Goal: Transaction & Acquisition: Obtain resource

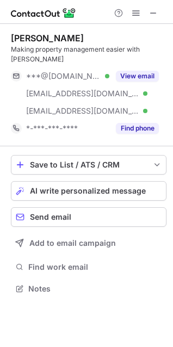
scroll to position [271, 173]
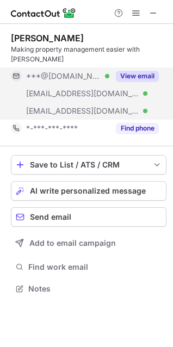
click at [134, 71] on button "View email" at bounding box center [137, 76] width 43 height 11
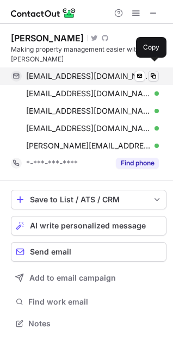
click at [154, 72] on span at bounding box center [153, 76] width 9 height 9
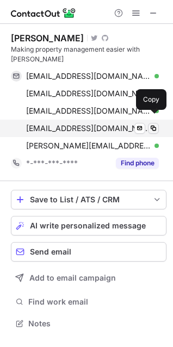
click at [152, 124] on span at bounding box center [153, 128] width 9 height 9
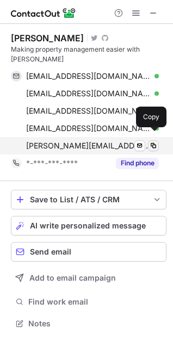
click at [154, 142] on span at bounding box center [153, 146] width 9 height 9
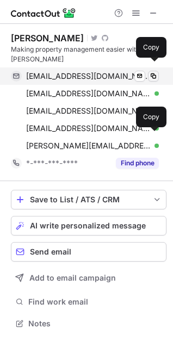
click at [155, 72] on span at bounding box center [153, 76] width 9 height 9
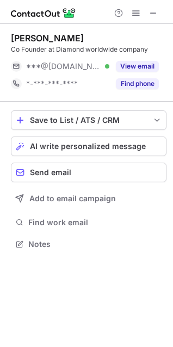
scroll to position [236, 173]
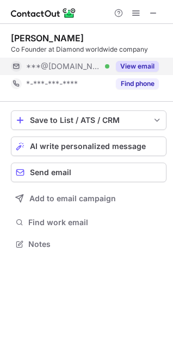
click at [128, 62] on button "View email" at bounding box center [137, 66] width 43 height 11
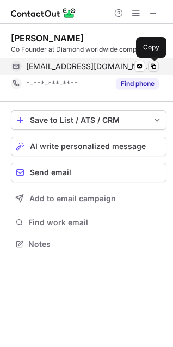
click at [154, 64] on span at bounding box center [153, 66] width 9 height 9
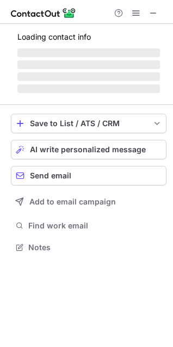
scroll to position [5, 5]
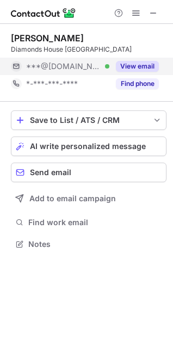
click at [140, 60] on div "View email" at bounding box center [134, 66] width 50 height 17
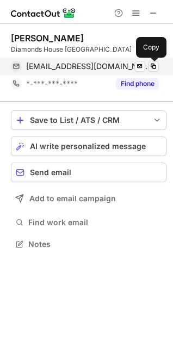
click at [154, 66] on span at bounding box center [153, 66] width 9 height 9
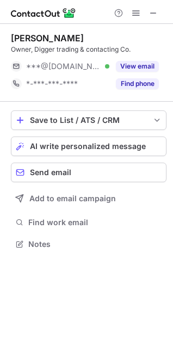
scroll to position [5, 5]
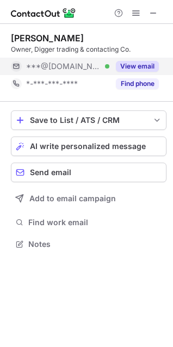
click at [141, 67] on button "View email" at bounding box center [137, 66] width 43 height 11
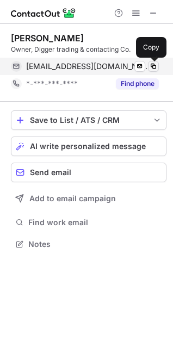
click at [155, 65] on span at bounding box center [153, 66] width 9 height 9
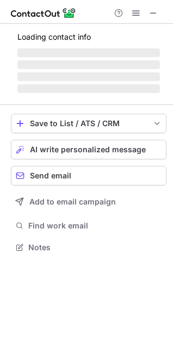
scroll to position [246, 173]
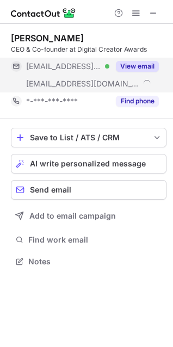
scroll to position [254, 173]
click at [148, 65] on button "View email" at bounding box center [137, 66] width 43 height 11
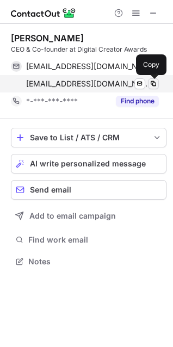
click at [156, 83] on span at bounding box center [153, 83] width 9 height 9
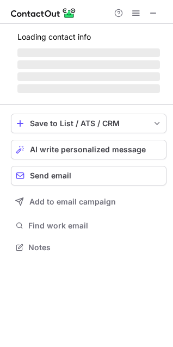
scroll to position [246, 173]
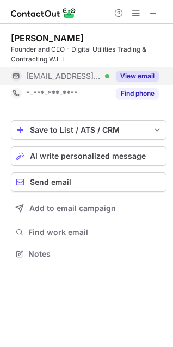
click at [141, 77] on button "View email" at bounding box center [137, 76] width 43 height 11
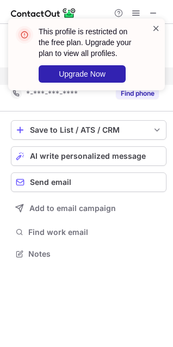
click at [156, 30] on span at bounding box center [156, 28] width 9 height 11
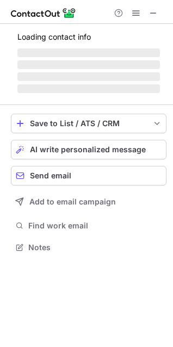
scroll to position [246, 173]
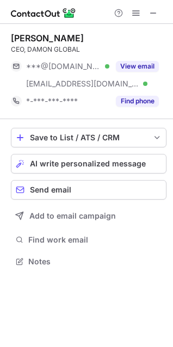
scroll to position [254, 173]
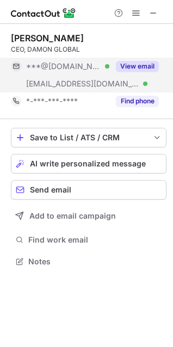
click at [139, 71] on button "View email" at bounding box center [137, 66] width 43 height 11
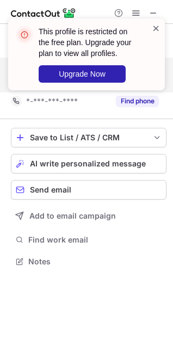
click at [154, 24] on span at bounding box center [156, 28] width 9 height 11
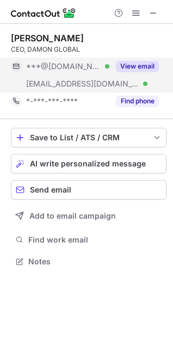
click at [139, 14] on div "This profile is restricted on the free plan. Upgrade your plan to view all prof…" at bounding box center [86, 59] width 174 height 102
click at [139, 14] on div "This profile is restricted on the free plan. Upgrade your plan to view all prof…" at bounding box center [86, 19] width 174 height 22
click at [134, 14] on span at bounding box center [136, 13] width 9 height 9
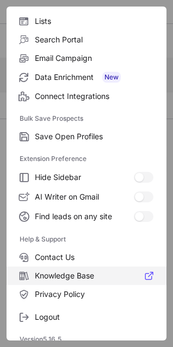
scroll to position [106, 0]
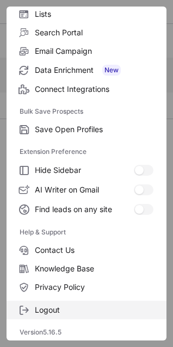
click at [76, 304] on label "Logout" at bounding box center [87, 310] width 160 height 19
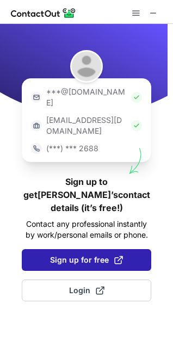
click at [82, 255] on span "Sign up for free" at bounding box center [86, 260] width 73 height 11
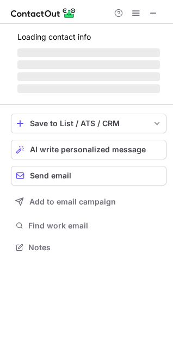
scroll to position [244, 173]
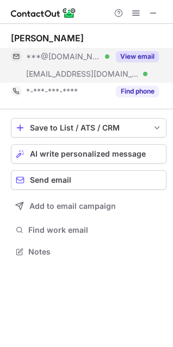
click at [134, 59] on button "View email" at bounding box center [137, 56] width 43 height 11
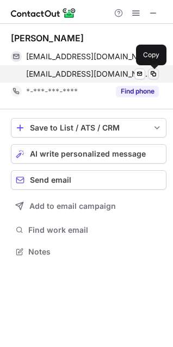
click at [150, 72] on span at bounding box center [153, 74] width 9 height 9
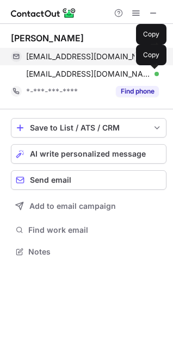
click at [152, 50] on div "sudevsathian@gmail.com Verified Send email Copy" at bounding box center [85, 56] width 148 height 17
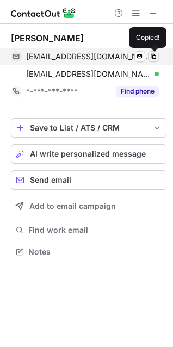
click at [152, 53] on span at bounding box center [153, 56] width 9 height 9
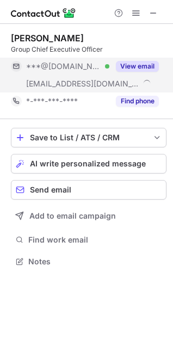
scroll to position [254, 173]
click at [141, 62] on button "View email" at bounding box center [137, 66] width 43 height 11
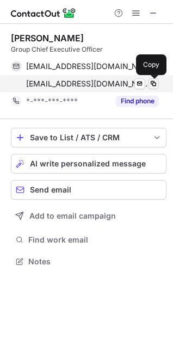
click at [153, 79] on span at bounding box center [153, 83] width 9 height 9
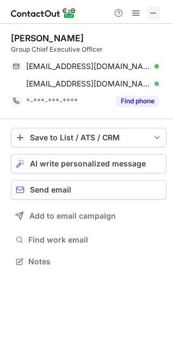
click at [154, 14] on span at bounding box center [153, 13] width 9 height 9
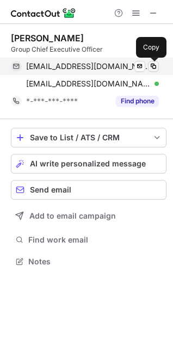
click at [153, 66] on span at bounding box center [153, 66] width 9 height 9
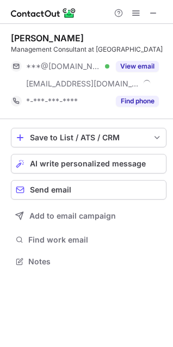
scroll to position [254, 173]
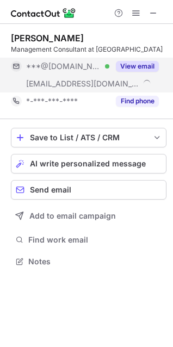
click at [137, 72] on div "View email" at bounding box center [134, 66] width 50 height 17
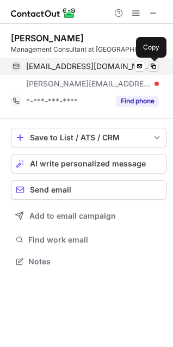
click at [156, 69] on span at bounding box center [153, 66] width 9 height 9
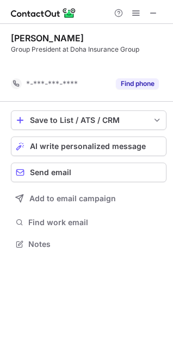
scroll to position [219, 173]
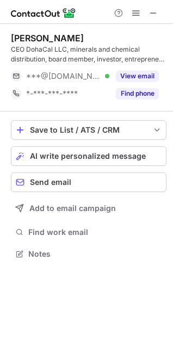
scroll to position [246, 173]
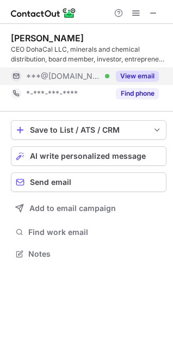
click at [137, 77] on button "View email" at bounding box center [137, 76] width 43 height 11
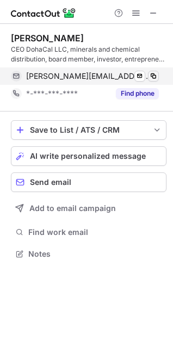
click at [154, 74] on span at bounding box center [153, 76] width 9 height 9
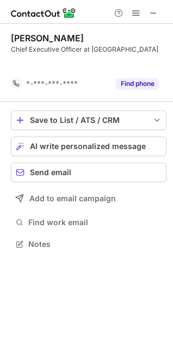
scroll to position [219, 173]
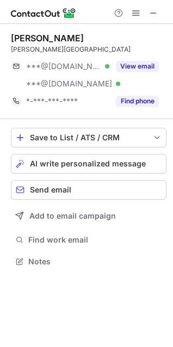
scroll to position [254, 173]
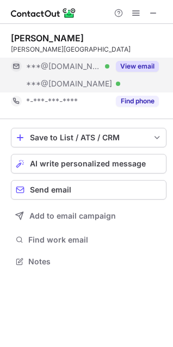
click at [146, 60] on div "View email" at bounding box center [134, 66] width 50 height 17
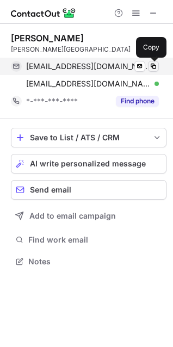
click at [155, 65] on span at bounding box center [153, 66] width 9 height 9
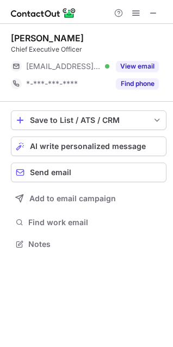
scroll to position [5, 5]
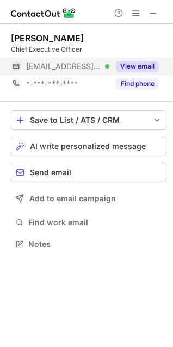
click at [132, 68] on button "View email" at bounding box center [137, 66] width 43 height 11
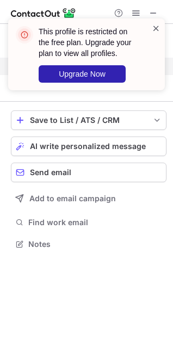
click at [154, 26] on span at bounding box center [156, 28] width 9 height 11
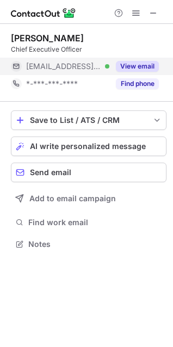
click at [134, 13] on div "This profile is restricted on the free plan. Upgrade your plan to view all prof…" at bounding box center [86, 59] width 174 height 102
click at [134, 13] on span at bounding box center [136, 13] width 9 height 9
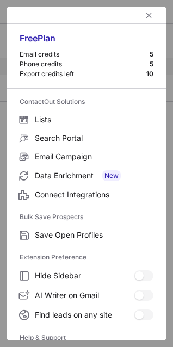
click at [135, 13] on div at bounding box center [87, 15] width 160 height 17
click at [145, 15] on span "left-button" at bounding box center [149, 15] width 9 height 9
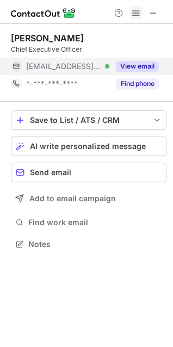
click at [138, 15] on span at bounding box center [136, 13] width 9 height 9
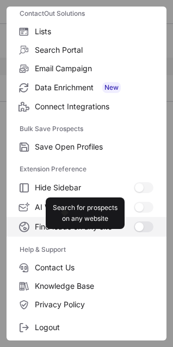
scroll to position [106, 0]
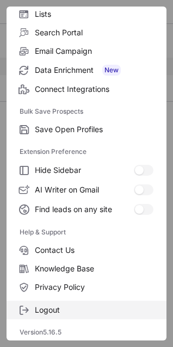
click at [68, 305] on span "Logout" at bounding box center [94, 310] width 119 height 10
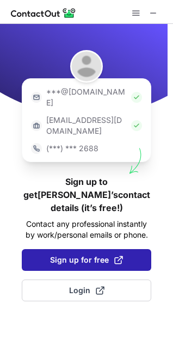
click at [100, 255] on span "Sign up for free" at bounding box center [86, 260] width 73 height 11
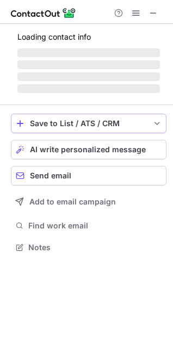
scroll to position [226, 173]
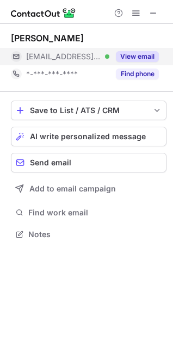
click at [140, 52] on button "View email" at bounding box center [137, 56] width 43 height 11
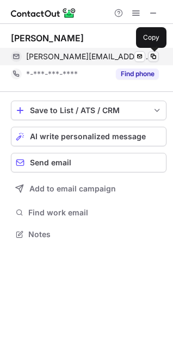
click at [151, 54] on span at bounding box center [153, 56] width 9 height 9
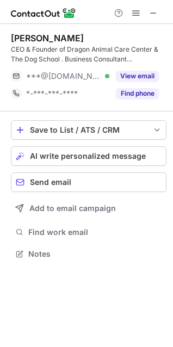
scroll to position [246, 173]
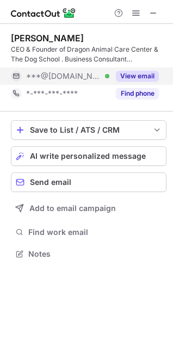
click at [139, 75] on button "View email" at bounding box center [137, 76] width 43 height 11
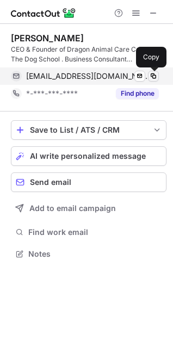
click at [154, 72] on span at bounding box center [153, 76] width 9 height 9
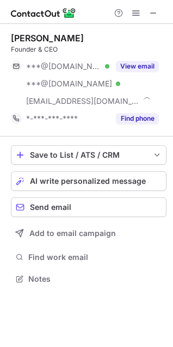
scroll to position [271, 173]
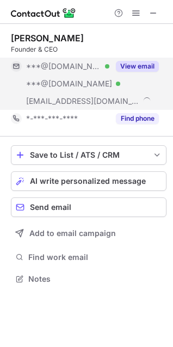
click at [132, 65] on button "View email" at bounding box center [137, 66] width 43 height 11
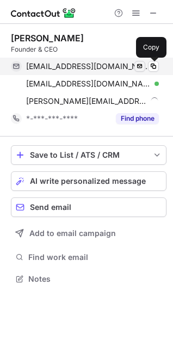
drag, startPoint x: 151, startPoint y: 65, endPoint x: 142, endPoint y: 65, distance: 9.3
click at [151, 65] on span at bounding box center [153, 66] width 9 height 9
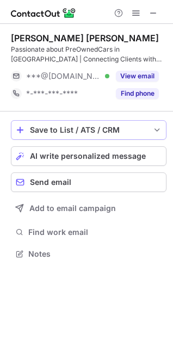
scroll to position [246, 173]
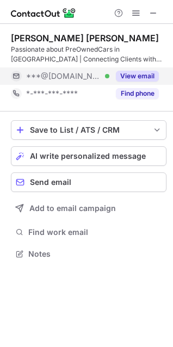
click at [143, 73] on button "View email" at bounding box center [137, 76] width 43 height 11
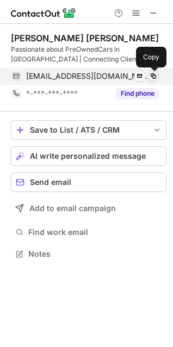
click at [155, 77] on span at bounding box center [153, 76] width 9 height 9
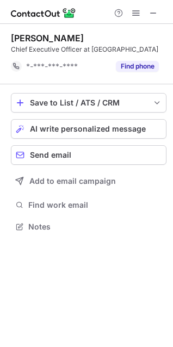
scroll to position [219, 173]
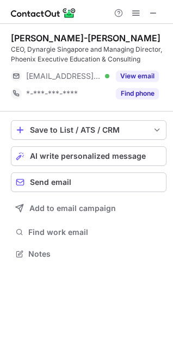
scroll to position [246, 173]
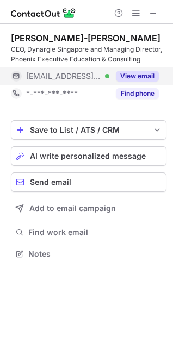
click at [143, 74] on button "View email" at bounding box center [137, 76] width 43 height 11
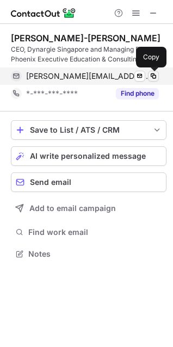
click at [154, 77] on span at bounding box center [153, 76] width 9 height 9
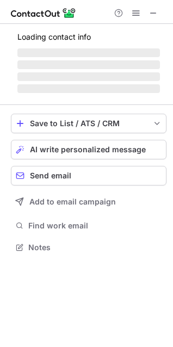
scroll to position [246, 173]
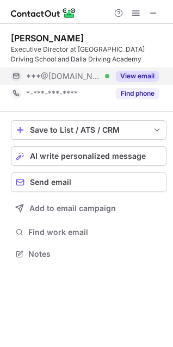
click at [150, 68] on div "View email" at bounding box center [134, 76] width 50 height 17
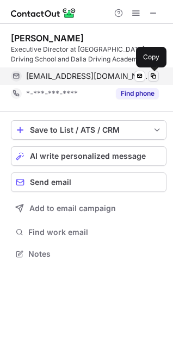
click at [155, 73] on span at bounding box center [153, 76] width 9 height 9
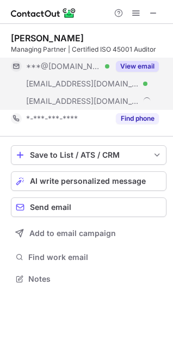
scroll to position [271, 173]
click at [142, 59] on div "View email" at bounding box center [134, 66] width 50 height 17
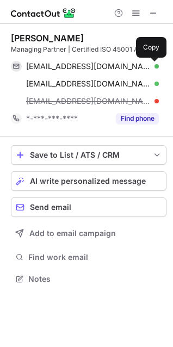
click at [156, 63] on span at bounding box center [153, 66] width 9 height 9
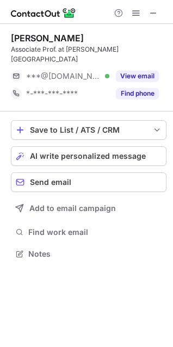
scroll to position [5, 5]
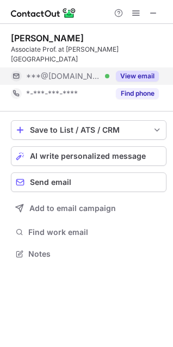
click at [149, 71] on button "View email" at bounding box center [137, 76] width 43 height 11
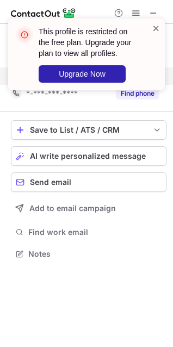
click at [158, 28] on span at bounding box center [156, 28] width 9 height 11
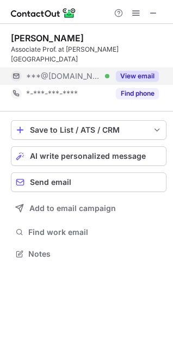
click at [136, 15] on div "This profile is restricted on the free plan. Upgrade your plan to view all prof…" at bounding box center [86, 19] width 174 height 22
click at [135, 15] on span at bounding box center [136, 13] width 9 height 9
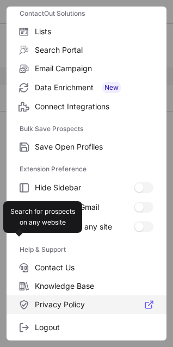
scroll to position [106, 0]
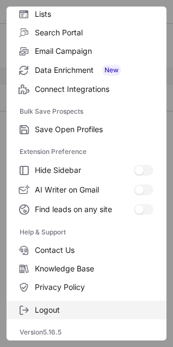
click at [76, 311] on span "Logout" at bounding box center [94, 310] width 119 height 10
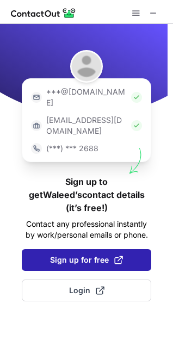
click at [69, 255] on span "Sign up for free" at bounding box center [86, 260] width 73 height 11
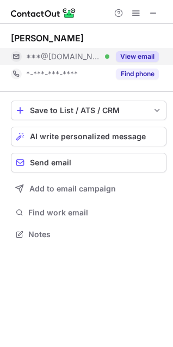
scroll to position [226, 173]
click at [143, 56] on button "View email" at bounding box center [137, 56] width 43 height 11
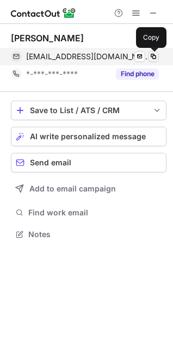
click at [157, 53] on span at bounding box center [153, 56] width 9 height 9
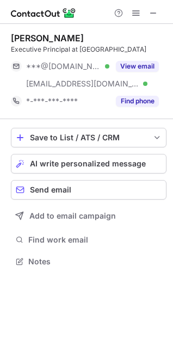
scroll to position [254, 173]
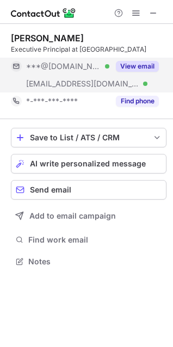
click at [130, 67] on button "View email" at bounding box center [137, 66] width 43 height 11
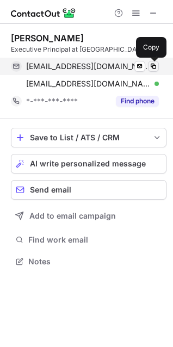
click at [157, 69] on span at bounding box center [153, 66] width 9 height 9
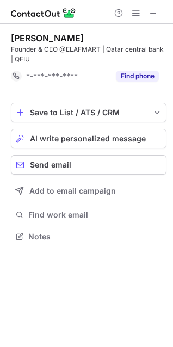
scroll to position [229, 173]
click at [152, 14] on span at bounding box center [153, 13] width 9 height 9
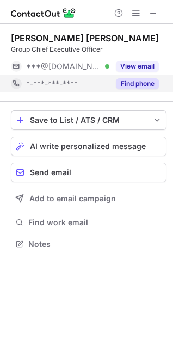
scroll to position [5, 5]
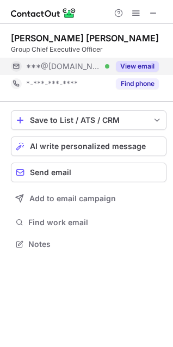
click at [136, 64] on button "View email" at bounding box center [137, 66] width 43 height 11
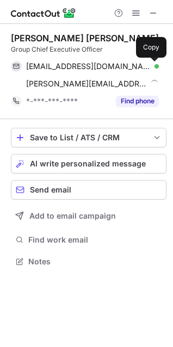
scroll to position [254, 173]
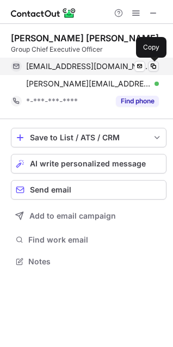
click at [152, 65] on span at bounding box center [153, 66] width 9 height 9
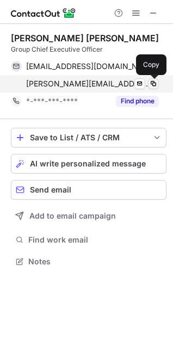
click at [152, 82] on span at bounding box center [153, 83] width 9 height 9
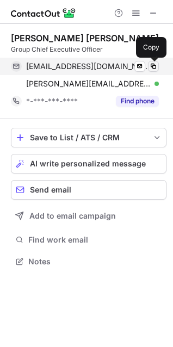
click at [156, 63] on span at bounding box center [153, 66] width 9 height 9
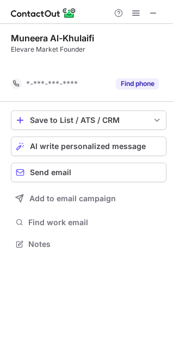
scroll to position [219, 173]
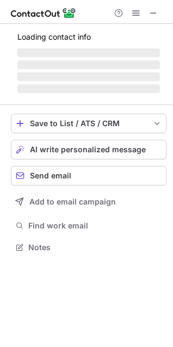
scroll to position [263, 173]
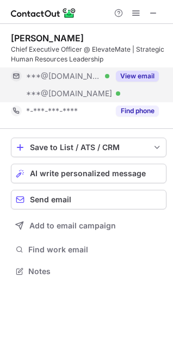
click at [144, 74] on button "View email" at bounding box center [137, 76] width 43 height 11
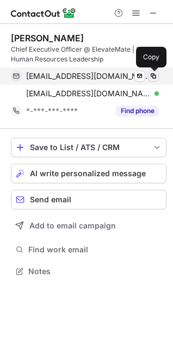
click at [155, 74] on span at bounding box center [153, 76] width 9 height 9
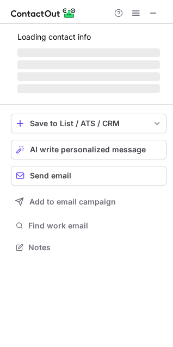
scroll to position [254, 173]
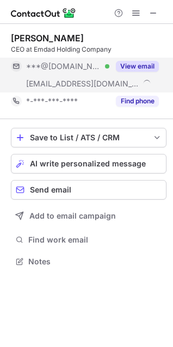
click at [139, 64] on button "View email" at bounding box center [137, 66] width 43 height 11
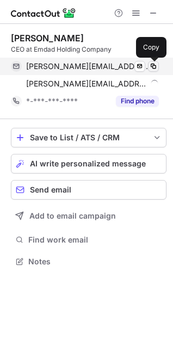
click at [156, 64] on span at bounding box center [153, 66] width 9 height 9
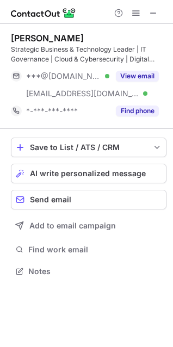
scroll to position [263, 173]
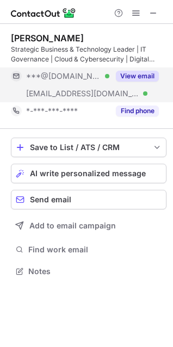
click at [142, 81] on button "View email" at bounding box center [137, 76] width 43 height 11
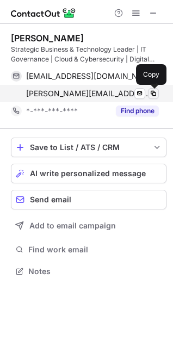
click at [152, 95] on span at bounding box center [153, 93] width 9 height 9
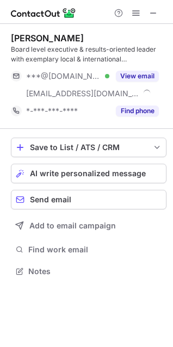
scroll to position [263, 173]
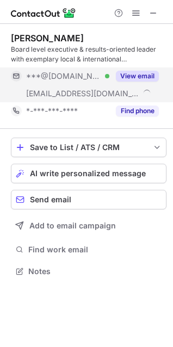
click at [134, 72] on button "View email" at bounding box center [137, 76] width 43 height 11
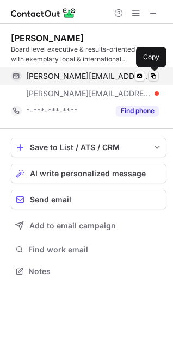
click at [156, 76] on span at bounding box center [153, 76] width 9 height 9
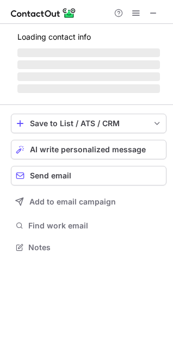
scroll to position [246, 173]
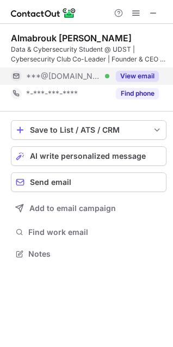
click at [139, 71] on button "View email" at bounding box center [137, 76] width 43 height 11
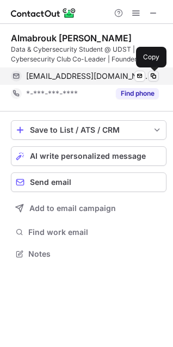
click at [157, 74] on span at bounding box center [153, 76] width 9 height 9
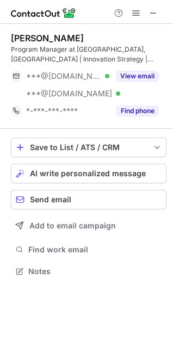
scroll to position [263, 173]
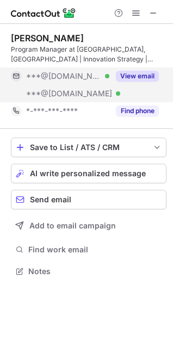
click at [135, 69] on div "View email" at bounding box center [134, 76] width 50 height 17
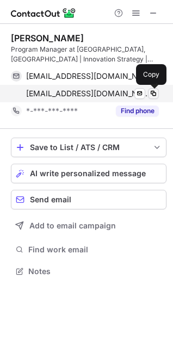
click at [155, 91] on span at bounding box center [153, 93] width 9 height 9
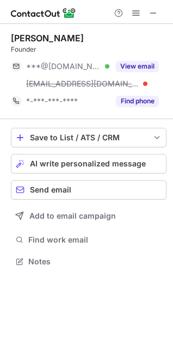
scroll to position [254, 173]
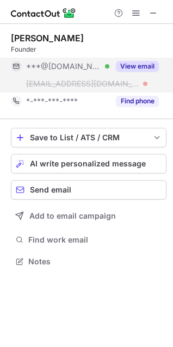
click at [131, 71] on div "View email" at bounding box center [134, 66] width 50 height 17
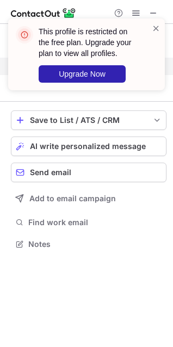
scroll to position [236, 173]
click at [156, 26] on span at bounding box center [156, 28] width 9 height 11
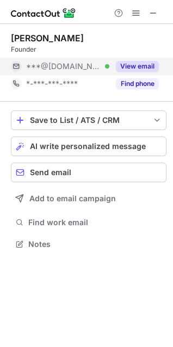
click at [132, 10] on div "This profile is restricted on the free plan. Upgrade your plan to view all prof…" at bounding box center [86, 59] width 174 height 102
click at [132, 11] on div "This profile is restricted on the free plan. Upgrade your plan to view all prof…" at bounding box center [86, 19] width 174 height 22
click at [138, 13] on span at bounding box center [136, 13] width 9 height 9
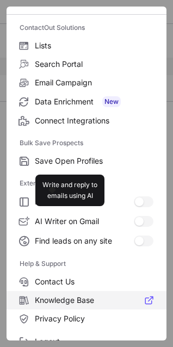
scroll to position [106, 0]
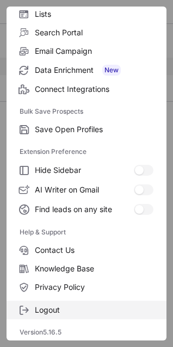
click at [75, 312] on span "Logout" at bounding box center [94, 310] width 119 height 10
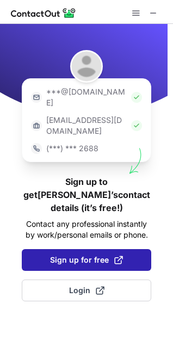
click at [82, 255] on span "Sign up for free" at bounding box center [86, 260] width 73 height 11
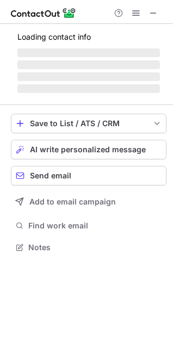
scroll to position [244, 173]
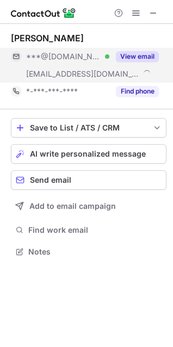
click at [136, 53] on button "View email" at bounding box center [137, 56] width 43 height 11
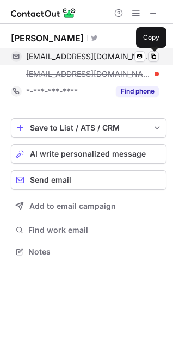
click at [154, 54] on span at bounding box center [153, 56] width 9 height 9
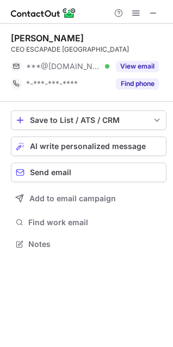
scroll to position [5, 5]
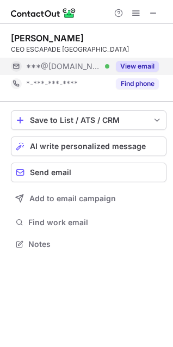
click at [140, 66] on button "View email" at bounding box center [137, 66] width 43 height 11
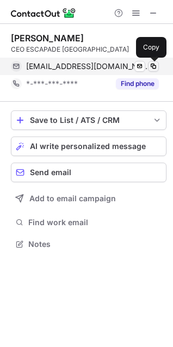
click at [152, 65] on span at bounding box center [153, 66] width 9 height 9
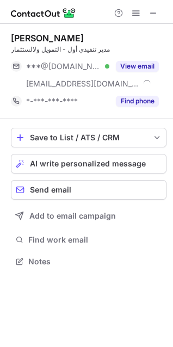
scroll to position [254, 173]
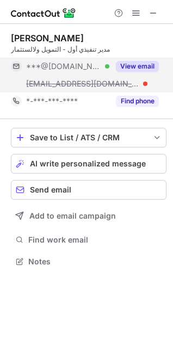
click at [144, 65] on button "View email" at bounding box center [137, 66] width 43 height 11
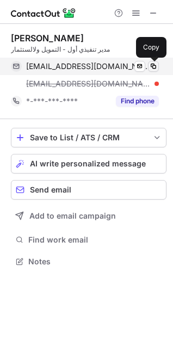
click at [155, 64] on span at bounding box center [153, 66] width 9 height 9
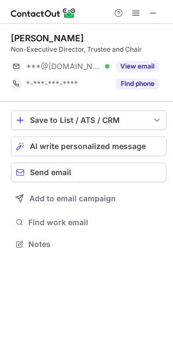
scroll to position [5, 5]
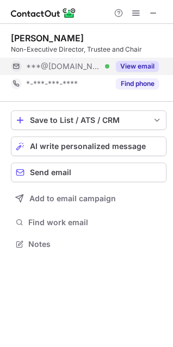
click at [140, 65] on button "View email" at bounding box center [137, 66] width 43 height 11
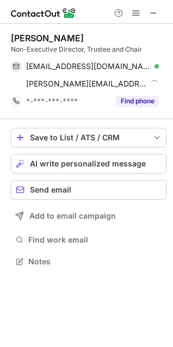
scroll to position [254, 173]
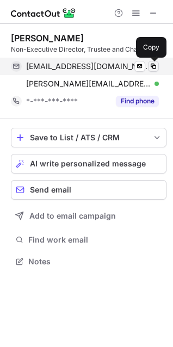
click at [155, 66] on span at bounding box center [153, 66] width 9 height 9
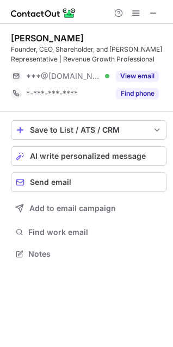
scroll to position [246, 173]
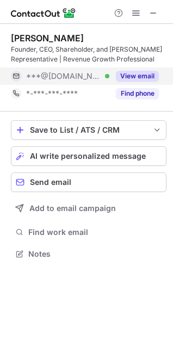
click at [130, 76] on button "View email" at bounding box center [137, 76] width 43 height 11
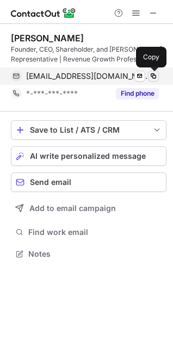
click at [154, 76] on span at bounding box center [153, 76] width 9 height 9
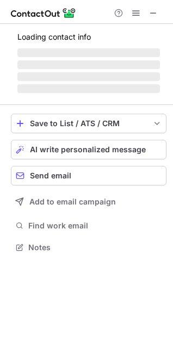
scroll to position [5, 5]
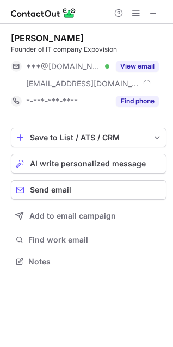
scroll to position [254, 173]
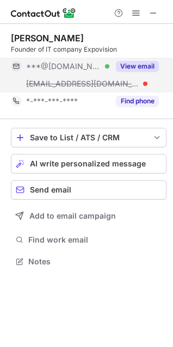
click at [142, 65] on button "View email" at bounding box center [137, 66] width 43 height 11
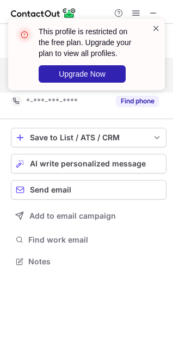
click at [157, 28] on span at bounding box center [156, 28] width 9 height 11
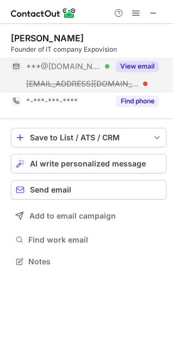
click at [136, 13] on div "This profile is restricted on the free plan. Upgrade your plan to view all prof…" at bounding box center [86, 59] width 174 height 102
click at [132, 11] on span at bounding box center [136, 13] width 9 height 9
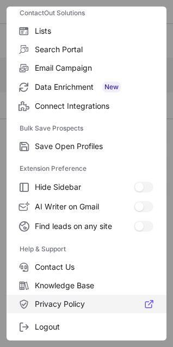
scroll to position [106, 0]
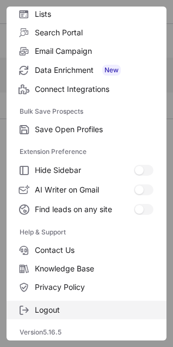
click at [52, 306] on span "Logout" at bounding box center [94, 310] width 119 height 10
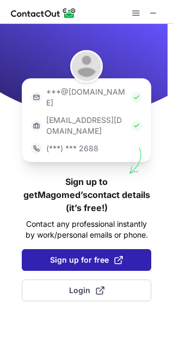
click at [73, 255] on span "Sign up for free" at bounding box center [86, 260] width 73 height 11
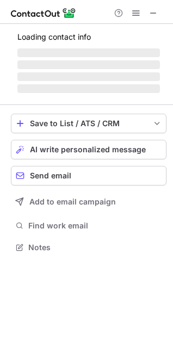
scroll to position [244, 173]
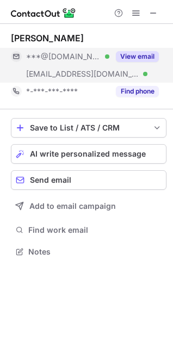
click at [148, 54] on button "View email" at bounding box center [137, 56] width 43 height 11
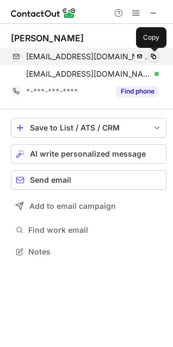
click at [156, 53] on span at bounding box center [153, 56] width 9 height 9
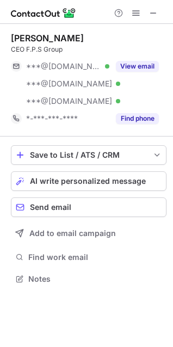
scroll to position [271, 173]
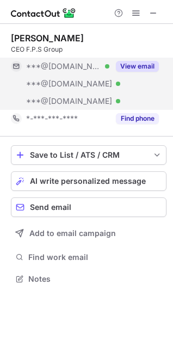
click at [121, 62] on button "View email" at bounding box center [137, 66] width 43 height 11
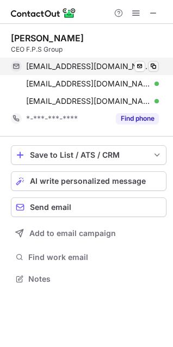
click at [155, 65] on span at bounding box center [153, 66] width 9 height 9
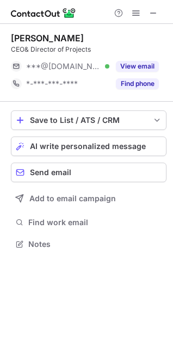
scroll to position [236, 173]
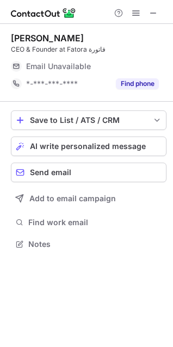
scroll to position [236, 173]
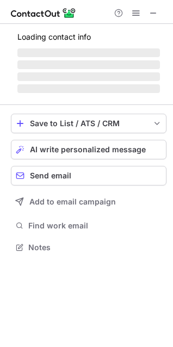
scroll to position [246, 173]
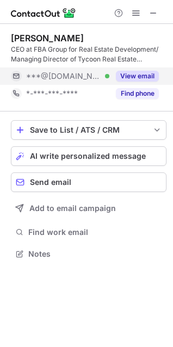
click at [145, 78] on button "View email" at bounding box center [137, 76] width 43 height 11
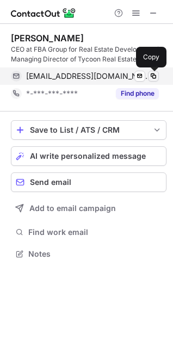
click at [155, 75] on span at bounding box center [153, 76] width 9 height 9
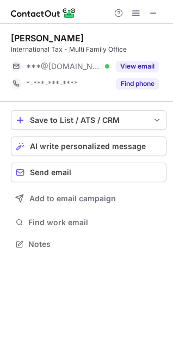
scroll to position [5, 5]
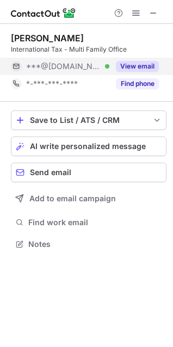
click at [130, 65] on button "View email" at bounding box center [137, 66] width 43 height 11
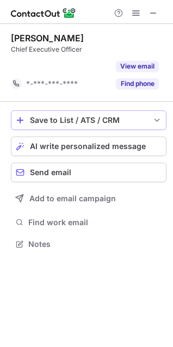
scroll to position [219, 173]
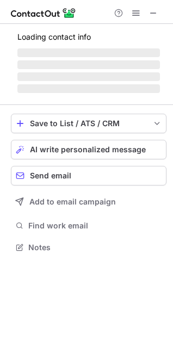
scroll to position [254, 173]
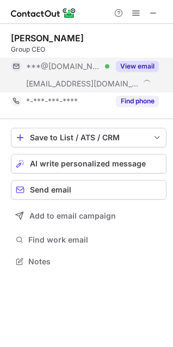
click at [141, 68] on button "View email" at bounding box center [137, 66] width 43 height 11
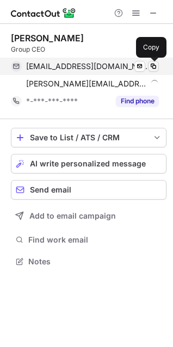
click at [156, 68] on span at bounding box center [153, 66] width 9 height 9
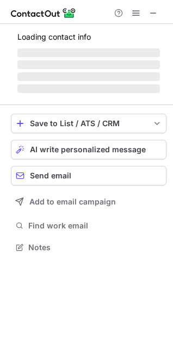
scroll to position [263, 173]
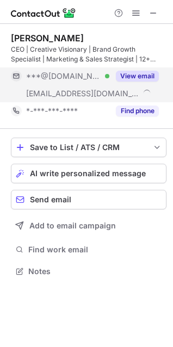
click at [138, 71] on button "View email" at bounding box center [137, 76] width 43 height 11
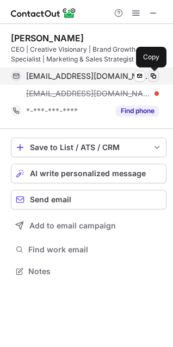
click at [152, 74] on span at bounding box center [153, 76] width 9 height 9
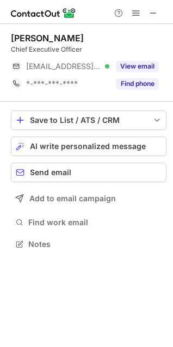
scroll to position [236, 173]
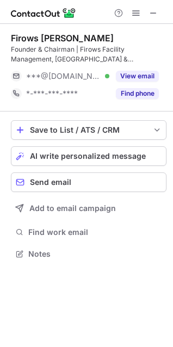
scroll to position [246, 173]
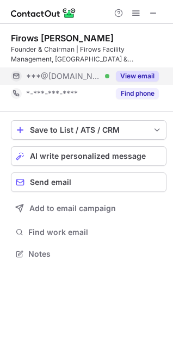
click at [133, 76] on button "View email" at bounding box center [137, 76] width 43 height 11
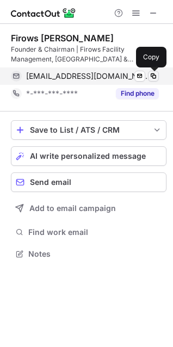
click at [154, 76] on span at bounding box center [153, 76] width 9 height 9
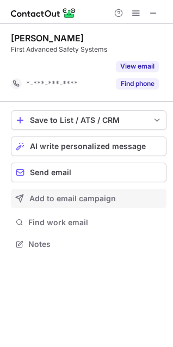
scroll to position [219, 173]
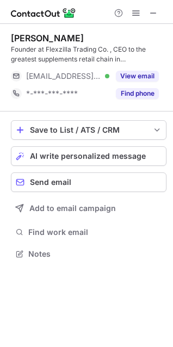
scroll to position [246, 173]
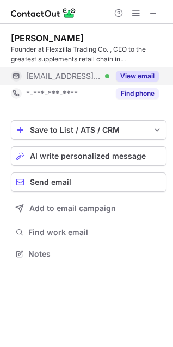
click at [149, 76] on button "View email" at bounding box center [137, 76] width 43 height 11
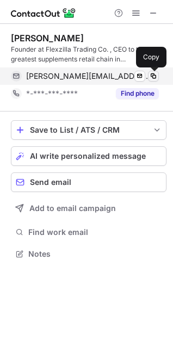
click at [151, 77] on span at bounding box center [153, 76] width 9 height 9
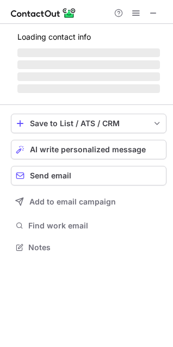
scroll to position [5, 5]
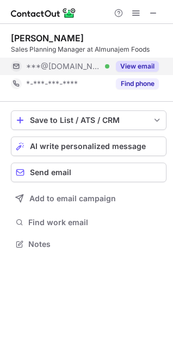
click at [141, 61] on button "View email" at bounding box center [137, 66] width 43 height 11
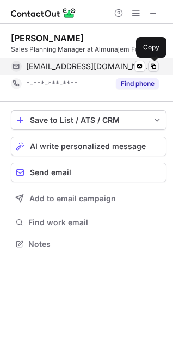
click at [149, 65] on span at bounding box center [153, 66] width 9 height 9
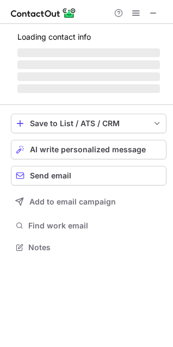
scroll to position [254, 173]
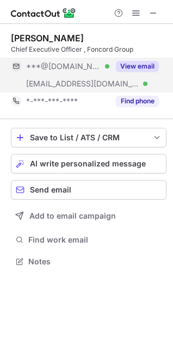
click at [138, 68] on button "View email" at bounding box center [137, 66] width 43 height 11
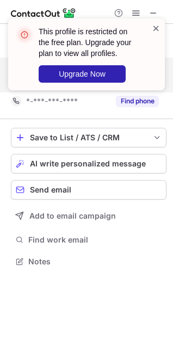
click at [155, 27] on span at bounding box center [156, 28] width 9 height 11
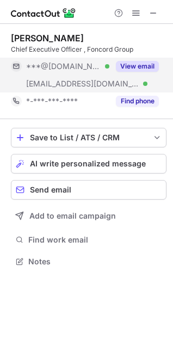
click at [137, 13] on div "This profile is restricted on the free plan. Upgrade your plan to view all prof…" at bounding box center [86, 59] width 174 height 102
click at [137, 13] on span at bounding box center [136, 13] width 9 height 9
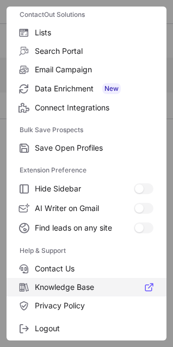
scroll to position [106, 0]
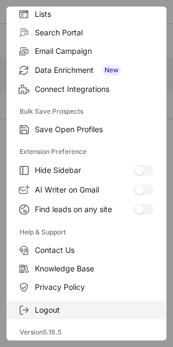
click at [78, 309] on span "Logout" at bounding box center [94, 310] width 119 height 10
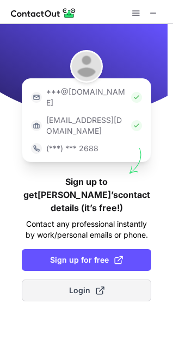
click at [73, 285] on span "Login" at bounding box center [86, 290] width 35 height 11
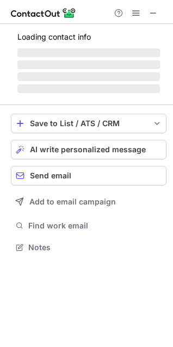
scroll to position [244, 173]
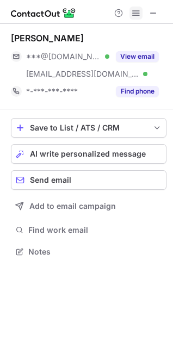
click at [134, 14] on span at bounding box center [136, 13] width 9 height 9
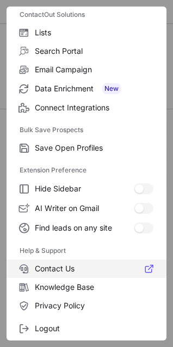
scroll to position [106, 0]
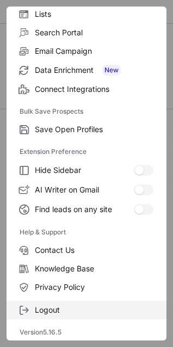
click at [62, 306] on span "Logout" at bounding box center [94, 310] width 119 height 10
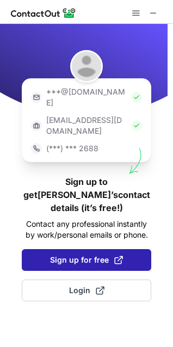
click at [82, 255] on span "Sign up for free" at bounding box center [86, 260] width 73 height 11
click at [72, 255] on span "Sign up for free" at bounding box center [86, 260] width 73 height 11
click at [84, 255] on span "Sign up for free" at bounding box center [86, 260] width 73 height 11
click at [83, 255] on span "Sign up for free" at bounding box center [86, 260] width 73 height 11
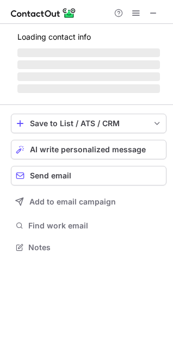
scroll to position [244, 173]
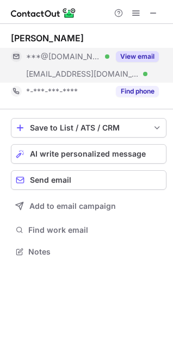
click at [132, 54] on button "View email" at bounding box center [137, 56] width 43 height 11
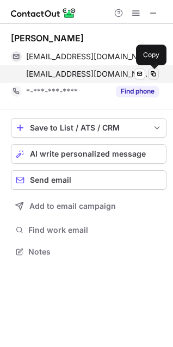
click at [152, 73] on span at bounding box center [153, 74] width 9 height 9
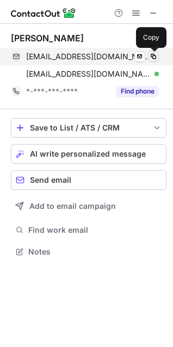
click at [155, 56] on span at bounding box center [153, 56] width 9 height 9
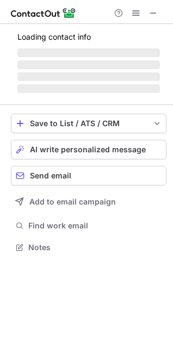
scroll to position [271, 173]
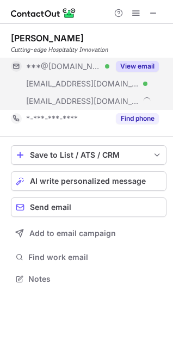
click at [136, 60] on div "View email" at bounding box center [134, 66] width 50 height 17
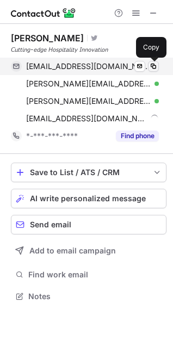
scroll to position [289, 173]
click at [157, 66] on span at bounding box center [153, 66] width 9 height 9
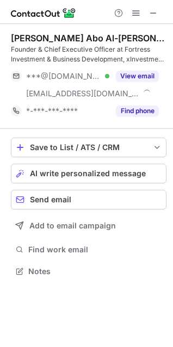
scroll to position [263, 173]
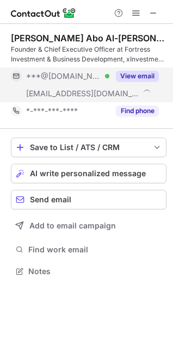
click at [140, 75] on button "View email" at bounding box center [137, 76] width 43 height 11
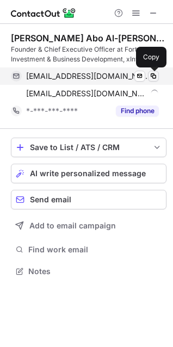
click at [154, 72] on span at bounding box center [153, 76] width 9 height 9
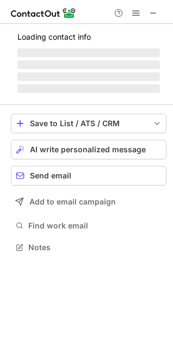
scroll to position [271, 173]
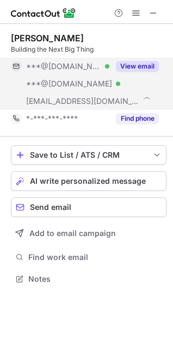
click at [130, 66] on button "View email" at bounding box center [137, 66] width 43 height 11
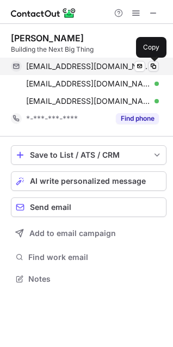
click at [156, 63] on span at bounding box center [153, 66] width 9 height 9
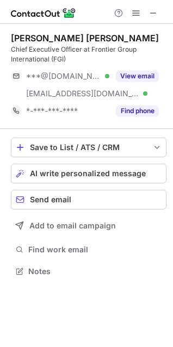
scroll to position [263, 173]
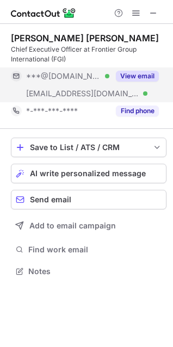
click at [137, 73] on button "View email" at bounding box center [137, 76] width 43 height 11
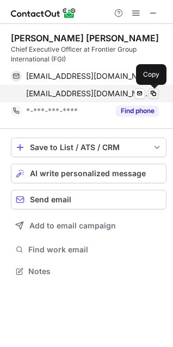
drag, startPoint x: 156, startPoint y: 94, endPoint x: 145, endPoint y: 98, distance: 11.5
click at [155, 93] on span at bounding box center [153, 93] width 9 height 9
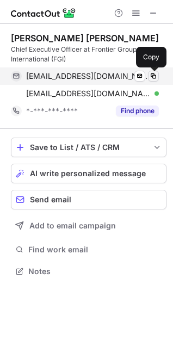
click at [156, 72] on span at bounding box center [153, 76] width 9 height 9
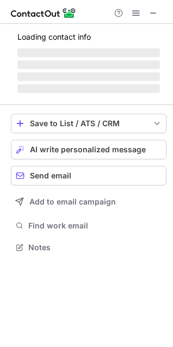
scroll to position [246, 173]
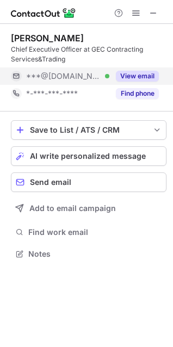
click at [146, 70] on div "View email" at bounding box center [134, 76] width 50 height 17
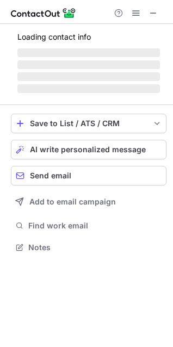
scroll to position [263, 173]
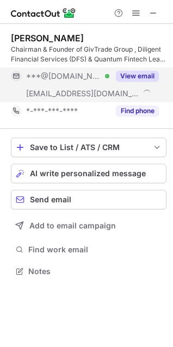
click at [127, 71] on button "View email" at bounding box center [137, 76] width 43 height 11
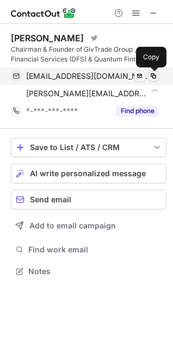
click at [154, 72] on span at bounding box center [153, 76] width 9 height 9
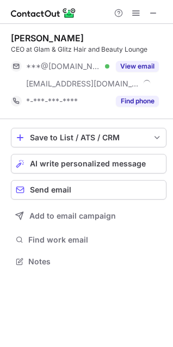
scroll to position [254, 173]
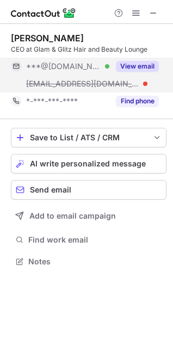
click at [136, 62] on button "View email" at bounding box center [137, 66] width 43 height 11
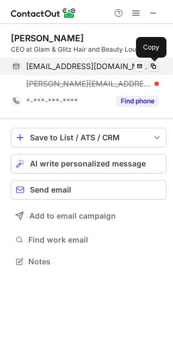
click at [154, 64] on span at bounding box center [153, 66] width 9 height 9
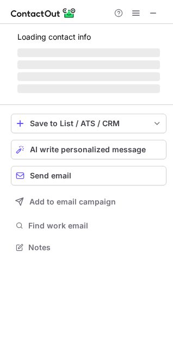
scroll to position [246, 173]
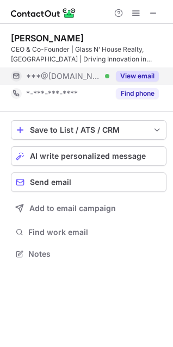
click at [135, 72] on button "View email" at bounding box center [137, 76] width 43 height 11
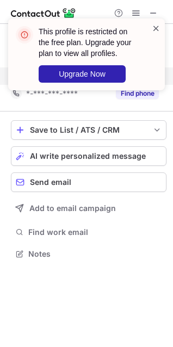
click at [157, 28] on span at bounding box center [156, 28] width 9 height 11
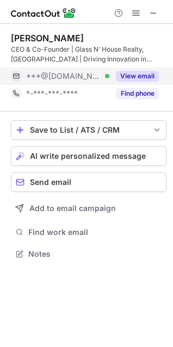
click at [133, 9] on div "This profile is restricted on the free plan. Upgrade your plan to view all prof…" at bounding box center [86, 59] width 174 height 102
click at [133, 9] on span at bounding box center [136, 13] width 9 height 9
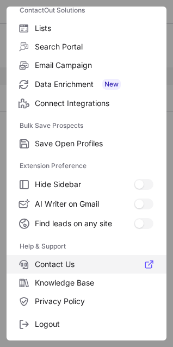
scroll to position [106, 0]
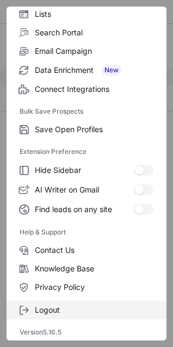
click at [60, 305] on span "Logout" at bounding box center [94, 310] width 119 height 10
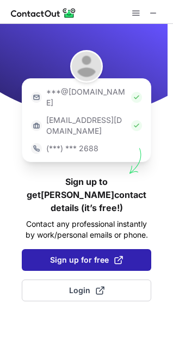
click at [75, 255] on span "Sign up for free" at bounding box center [86, 260] width 73 height 11
click at [67, 255] on span "Sign up for free" at bounding box center [86, 260] width 73 height 11
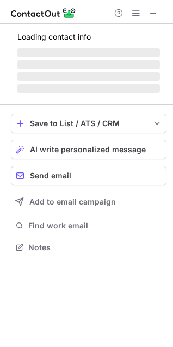
scroll to position [226, 173]
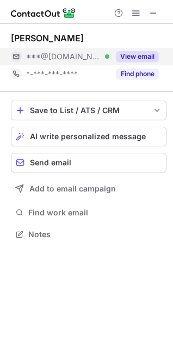
click at [141, 56] on button "View email" at bounding box center [137, 56] width 43 height 11
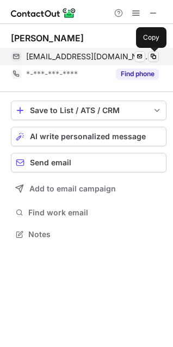
click at [151, 53] on span at bounding box center [153, 56] width 9 height 9
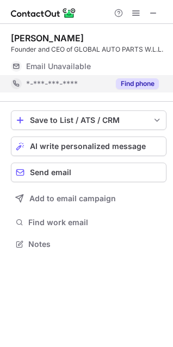
scroll to position [5, 5]
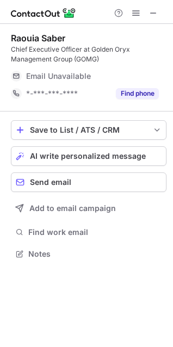
scroll to position [246, 173]
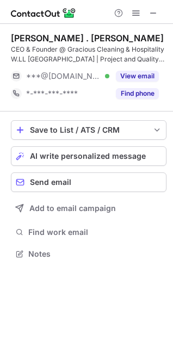
scroll to position [246, 173]
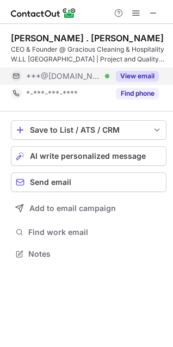
click at [136, 77] on button "View email" at bounding box center [137, 76] width 43 height 11
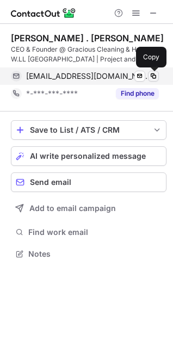
click at [157, 75] on span at bounding box center [153, 76] width 9 height 9
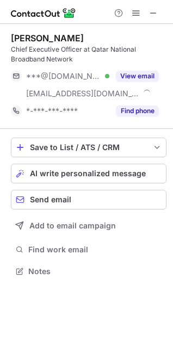
scroll to position [263, 173]
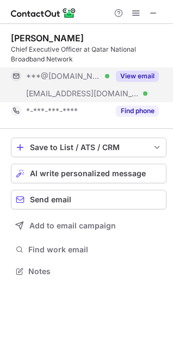
click at [142, 78] on button "View email" at bounding box center [137, 76] width 43 height 11
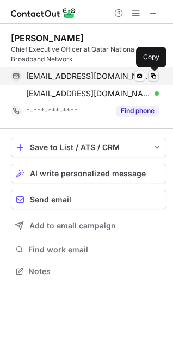
click at [155, 73] on span at bounding box center [153, 76] width 9 height 9
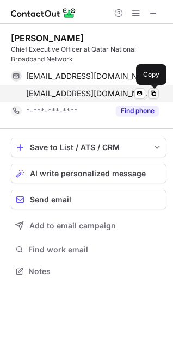
click at [156, 95] on span at bounding box center [153, 93] width 9 height 9
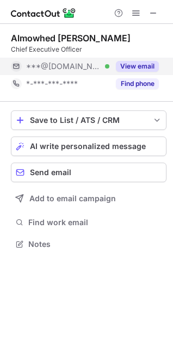
scroll to position [5, 5]
click at [139, 61] on button "View email" at bounding box center [137, 66] width 43 height 11
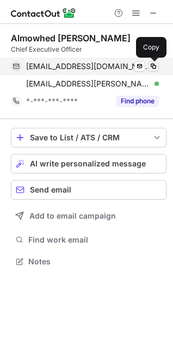
click at [154, 65] on span at bounding box center [153, 66] width 9 height 9
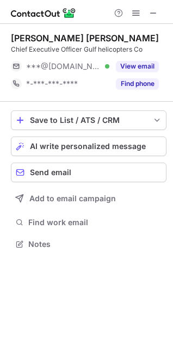
scroll to position [5, 5]
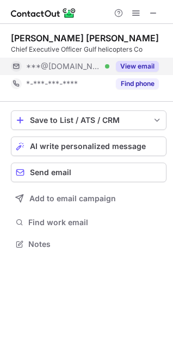
click at [149, 64] on button "View email" at bounding box center [137, 66] width 43 height 11
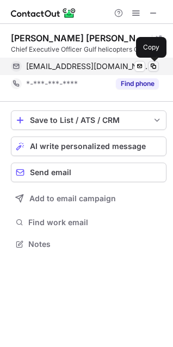
click at [155, 65] on span at bounding box center [153, 66] width 9 height 9
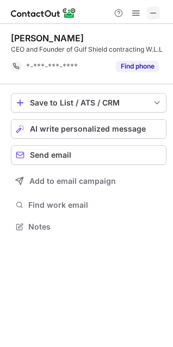
scroll to position [219, 173]
